Goal: Information Seeking & Learning: Learn about a topic

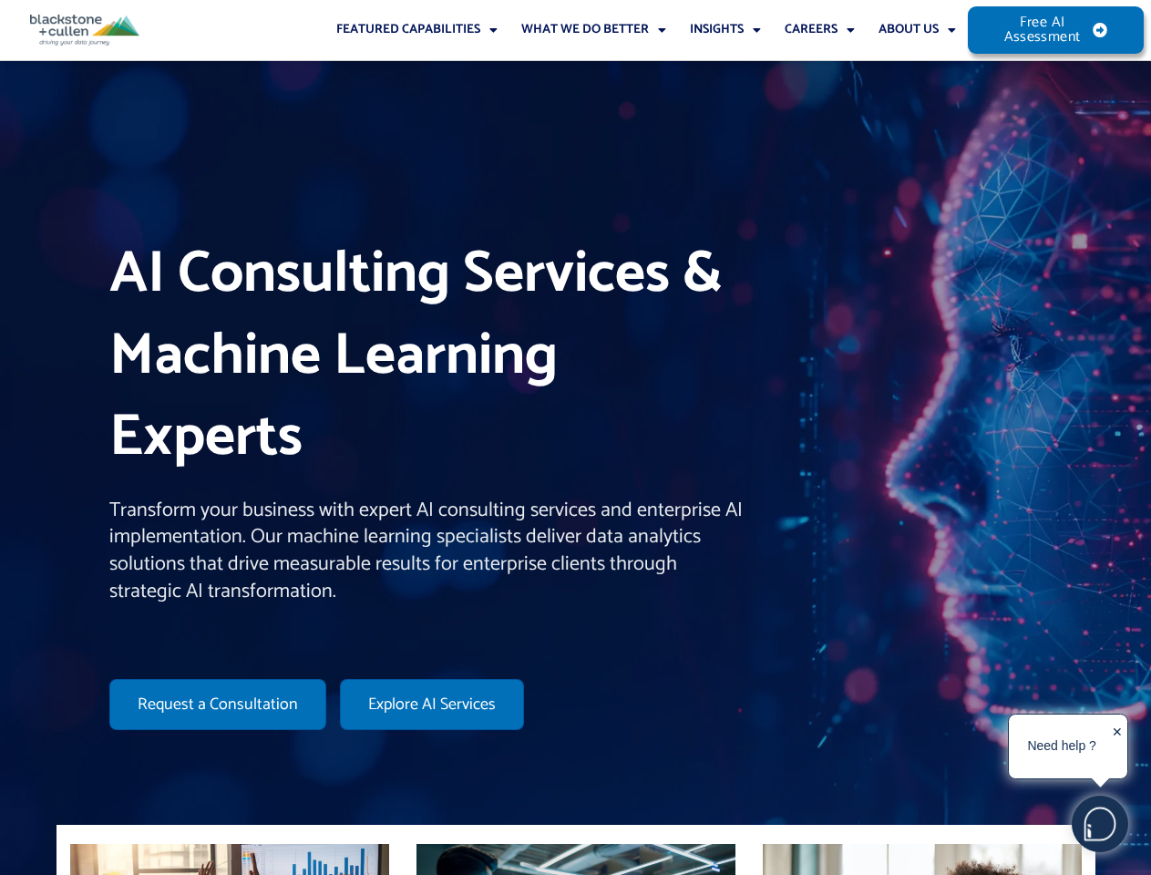
click at [575, 438] on h1 "AI Consulting Services & Machine Learning Experts" at bounding box center [426, 356] width 634 height 245
click at [418, 30] on link "Featured Capabilities" at bounding box center [417, 30] width 185 height 60
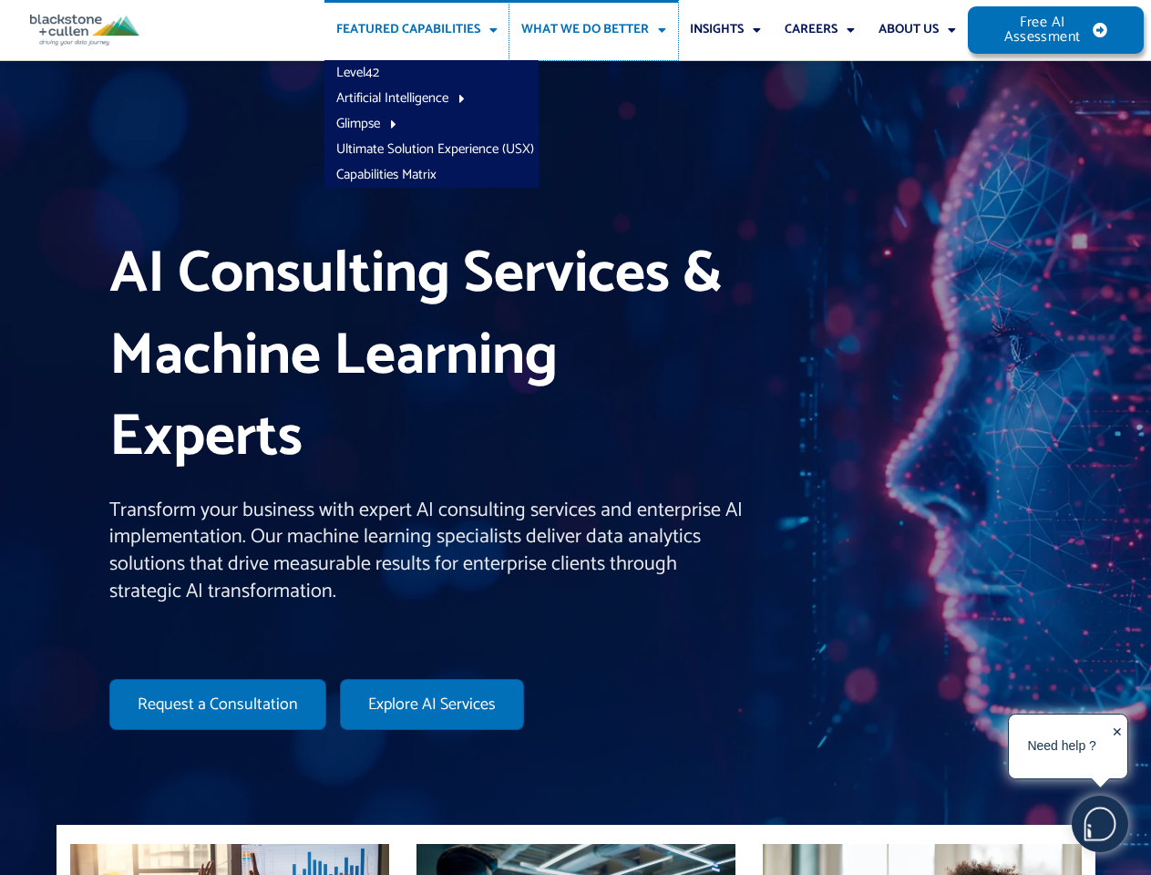
click at [594, 30] on link "What We Do Better" at bounding box center [594, 30] width 169 height 60
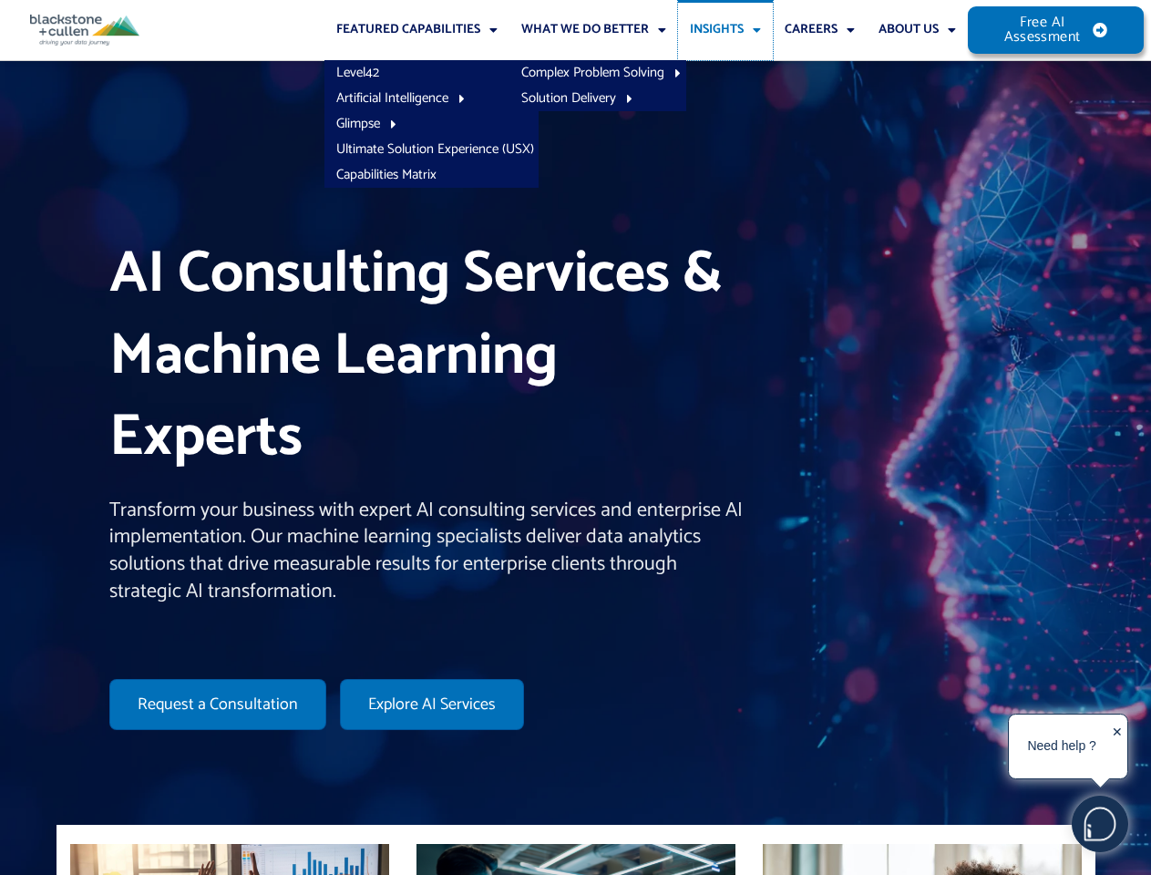
click at [726, 30] on link "Insights" at bounding box center [725, 30] width 95 height 60
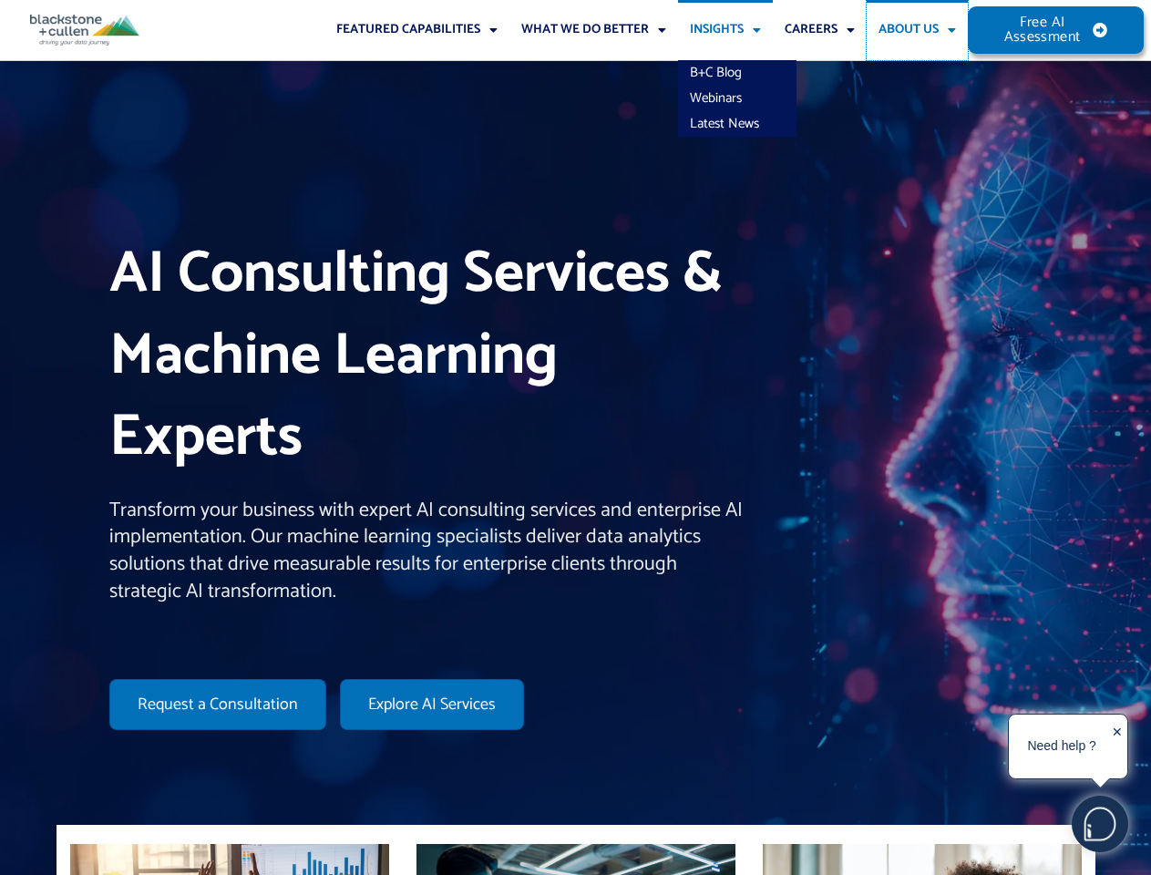
click at [917, 30] on link "About Us" at bounding box center [917, 30] width 101 height 60
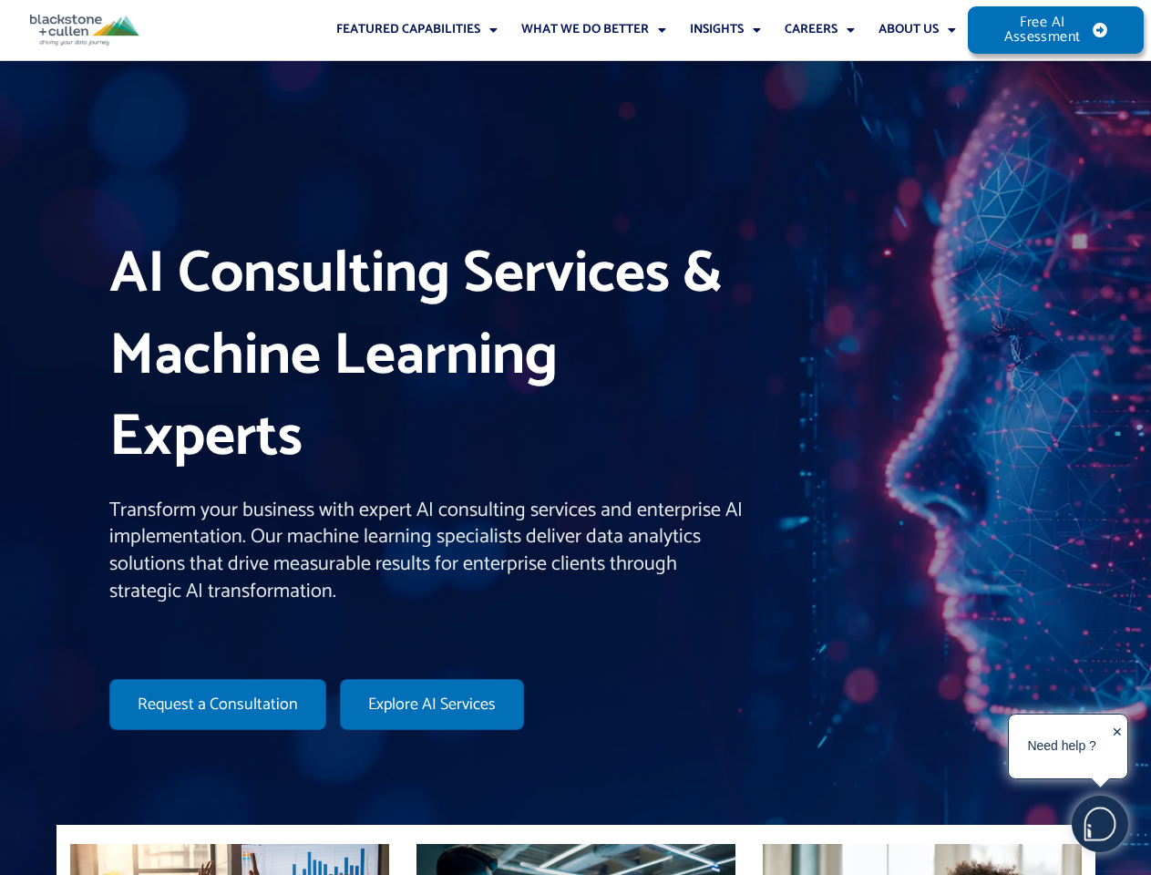
click at [1100, 824] on img at bounding box center [1100, 824] width 55 height 55
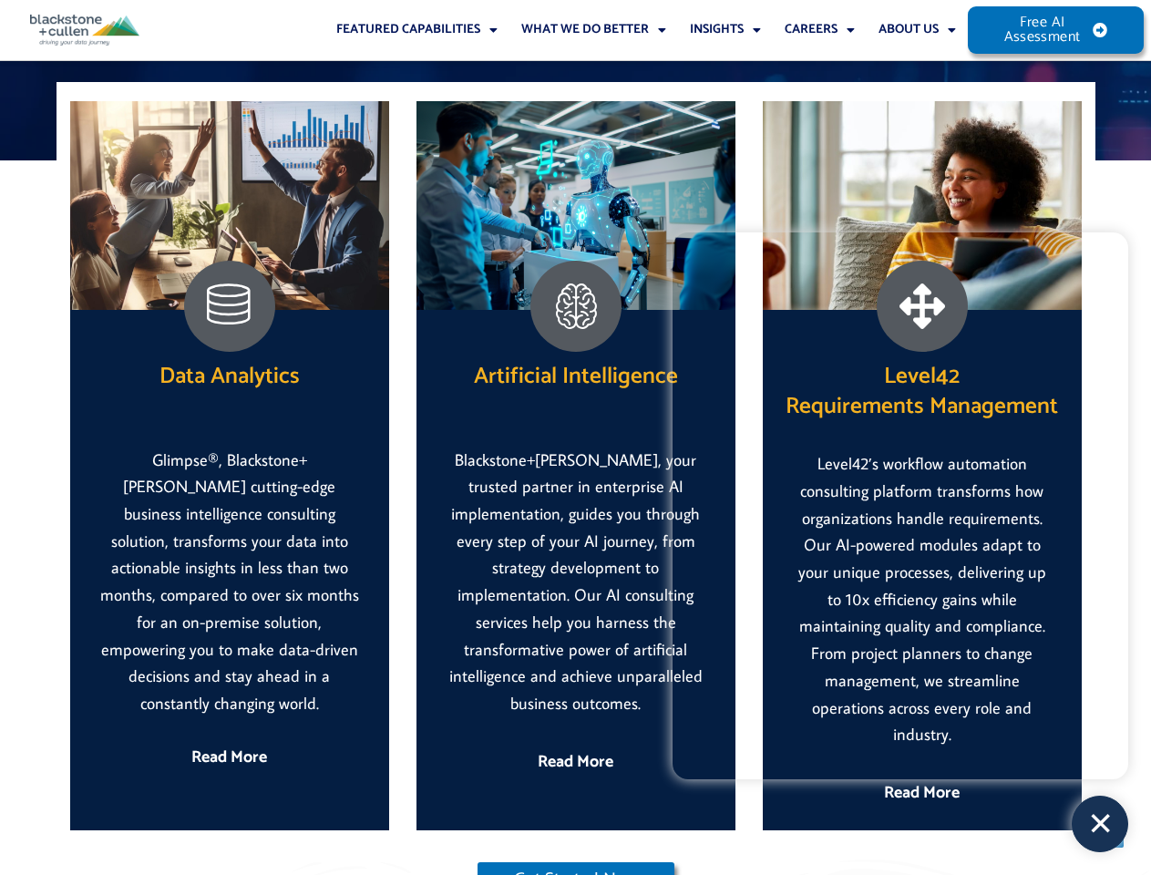
scroll to position [2795, 0]
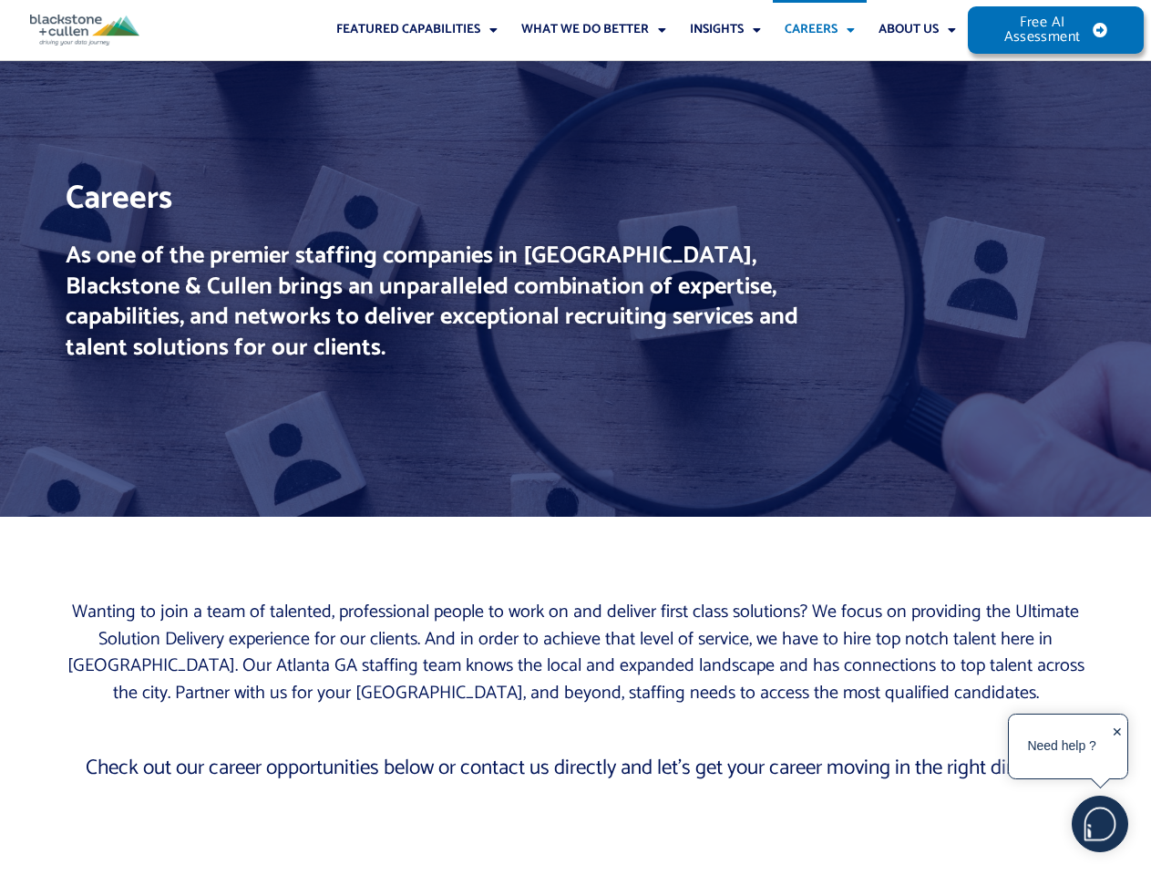
click at [575, 438] on div "Careers As one of the premier staffing companies in [GEOGRAPHIC_DATA], Blacksto…" at bounding box center [576, 289] width 1039 height 456
click at [413, 30] on link "Featured Capabilities" at bounding box center [417, 30] width 185 height 60
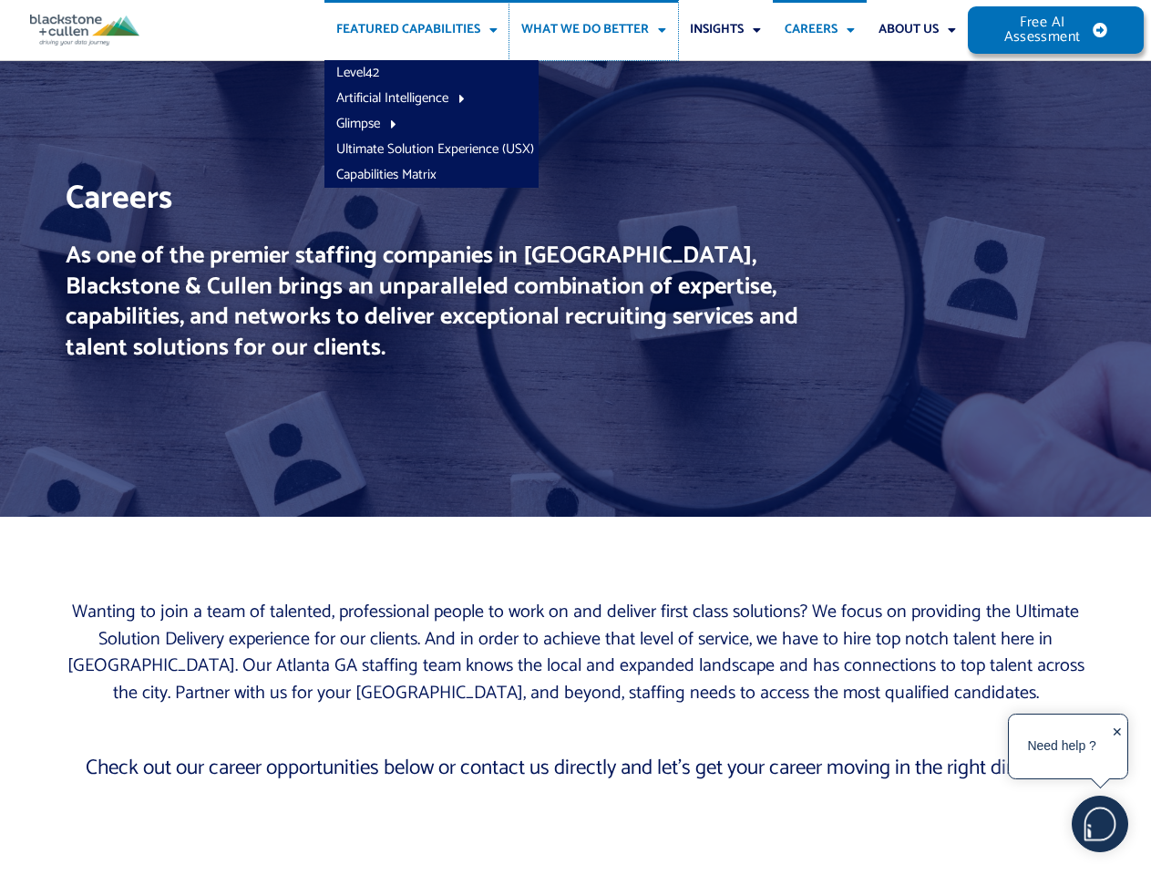
click at [592, 30] on link "What We Do Better" at bounding box center [594, 30] width 169 height 60
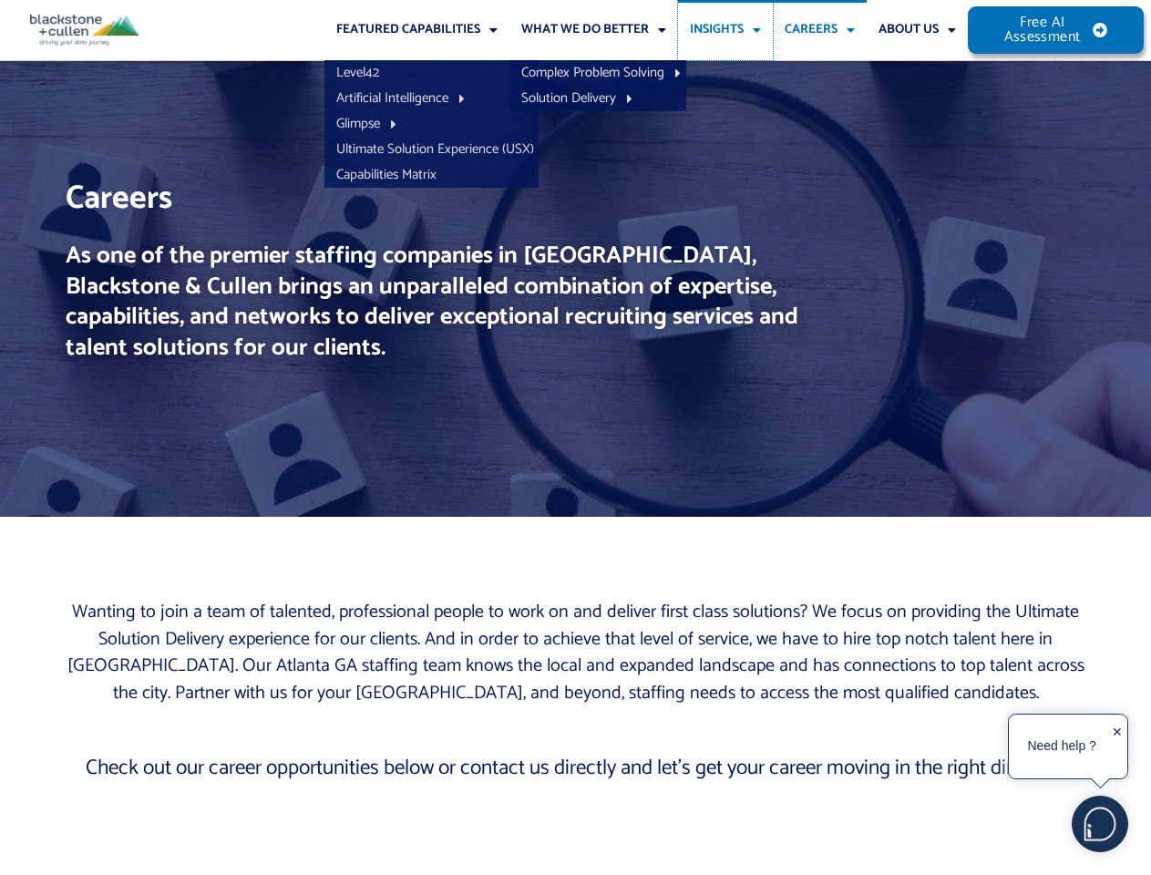
click at [723, 30] on link "Insights" at bounding box center [725, 30] width 95 height 60
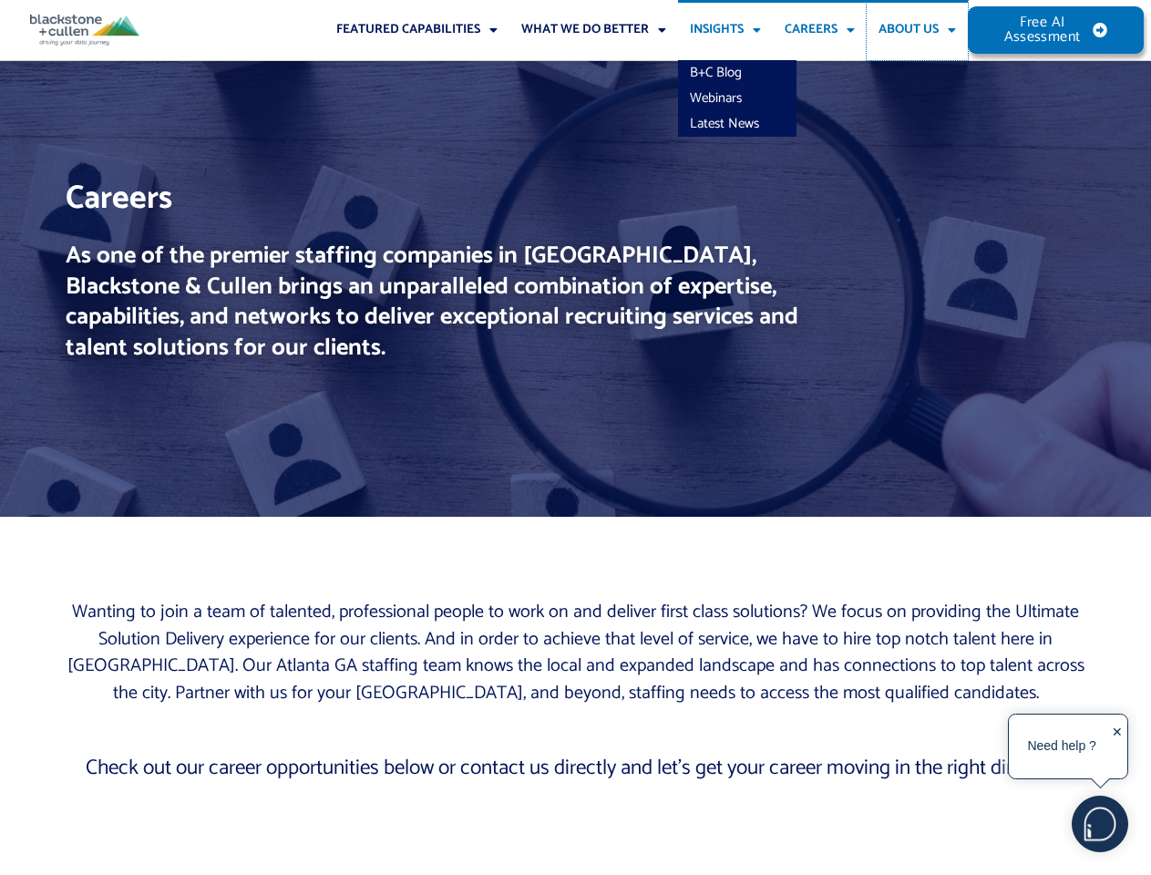
click at [917, 30] on link "About Us" at bounding box center [917, 30] width 101 height 60
click at [1100, 824] on img at bounding box center [1100, 824] width 55 height 55
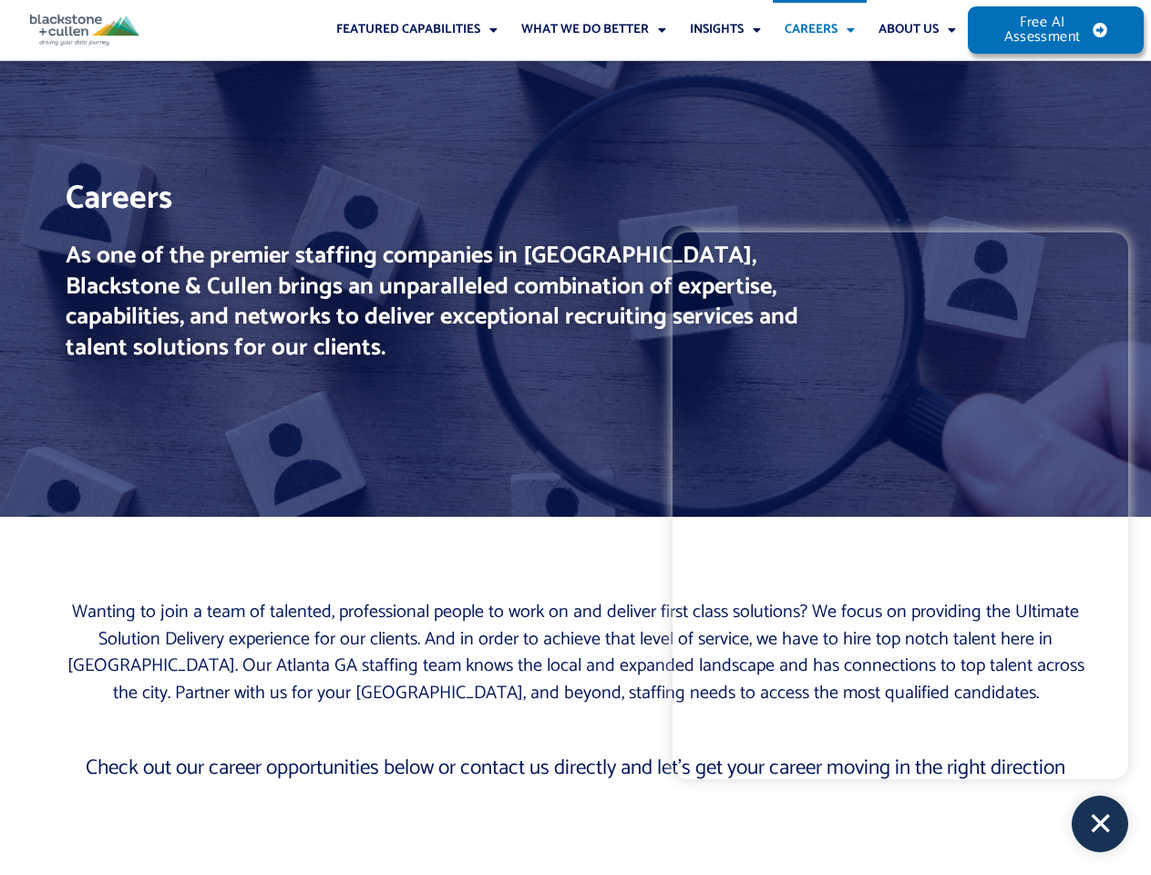
click at [1063, 747] on iframe at bounding box center [901, 505] width 456 height 547
